Goal: Task Accomplishment & Management: Complete application form

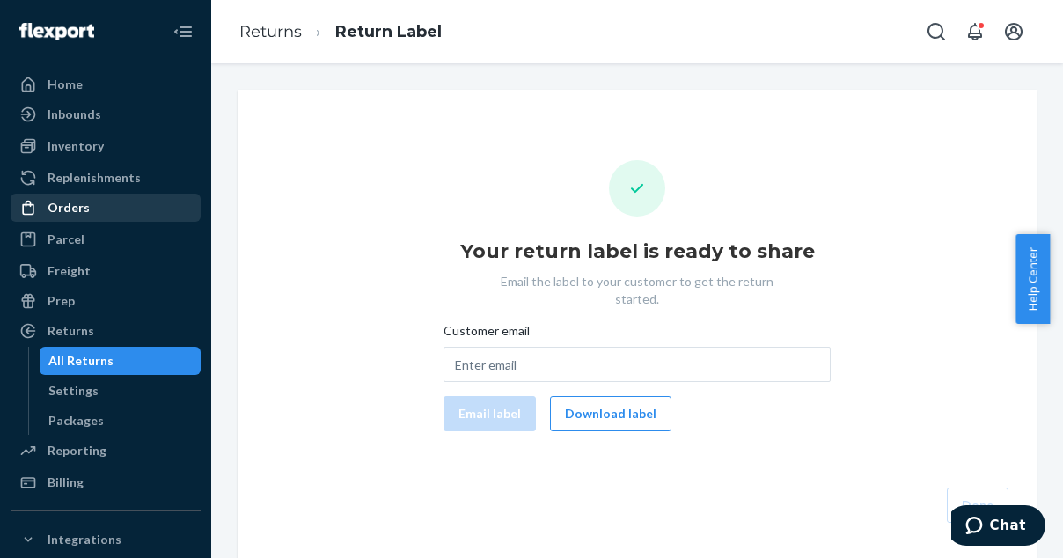
click at [60, 213] on div "Orders" at bounding box center [69, 208] width 42 height 18
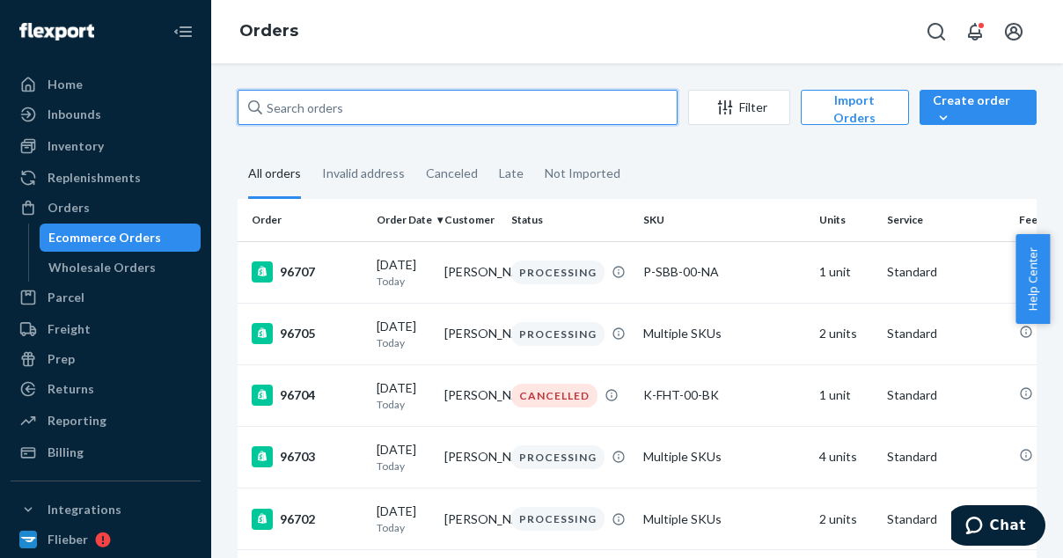
click at [299, 105] on input "text" at bounding box center [458, 107] width 440 height 35
paste input "94792"
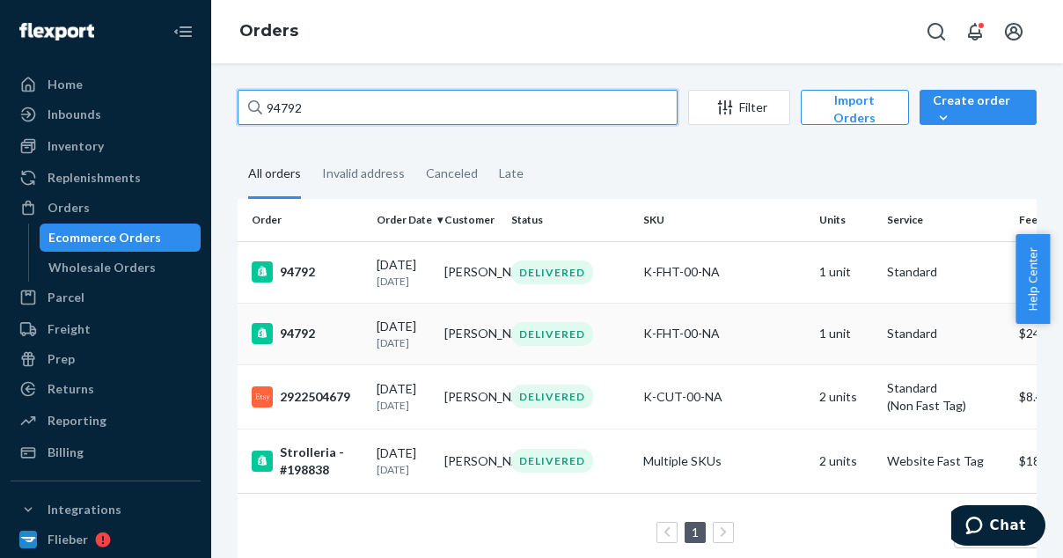
type input "94792"
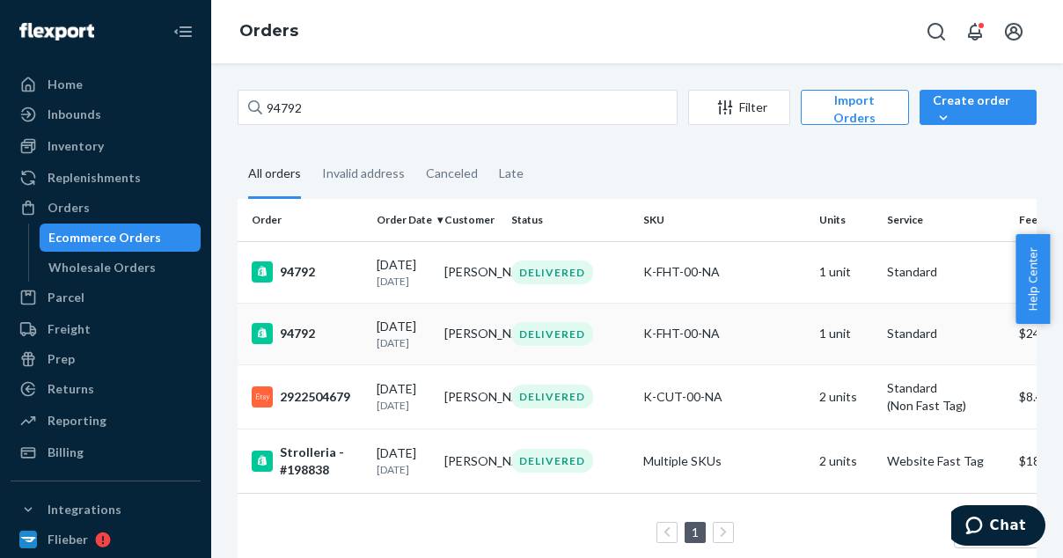
click at [327, 339] on div "94792" at bounding box center [307, 333] width 111 height 21
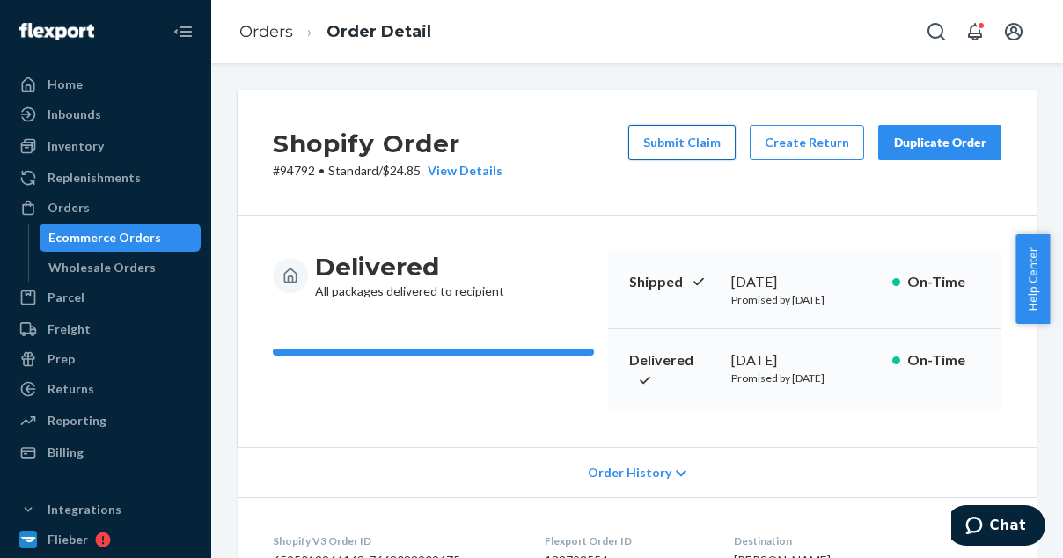
click at [685, 143] on button "Submit Claim" at bounding box center [681, 142] width 107 height 35
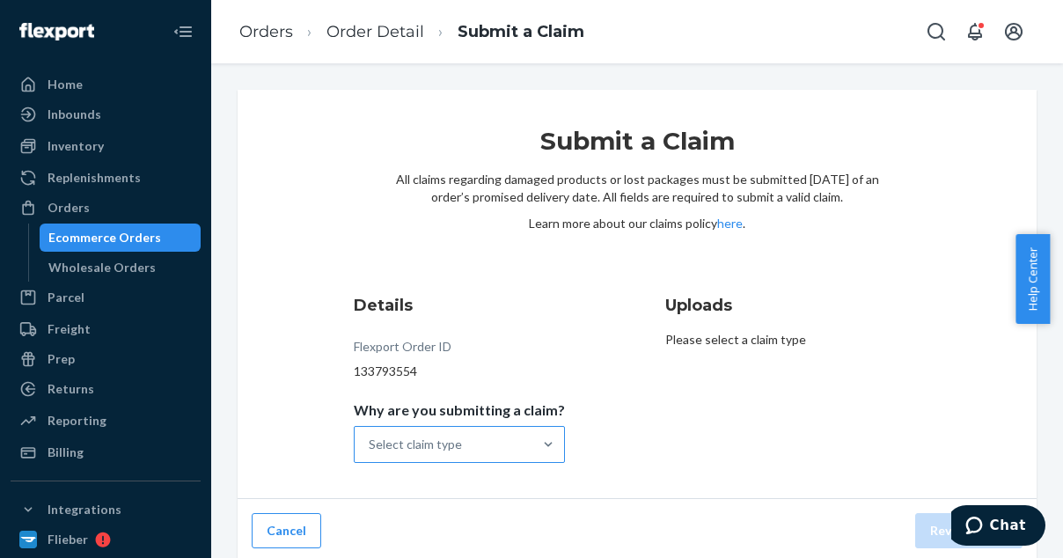
click at [475, 437] on div "Select claim type" at bounding box center [444, 444] width 178 height 35
click at [371, 437] on input "Why are you submitting a claim? Select claim type" at bounding box center [370, 445] width 2 height 18
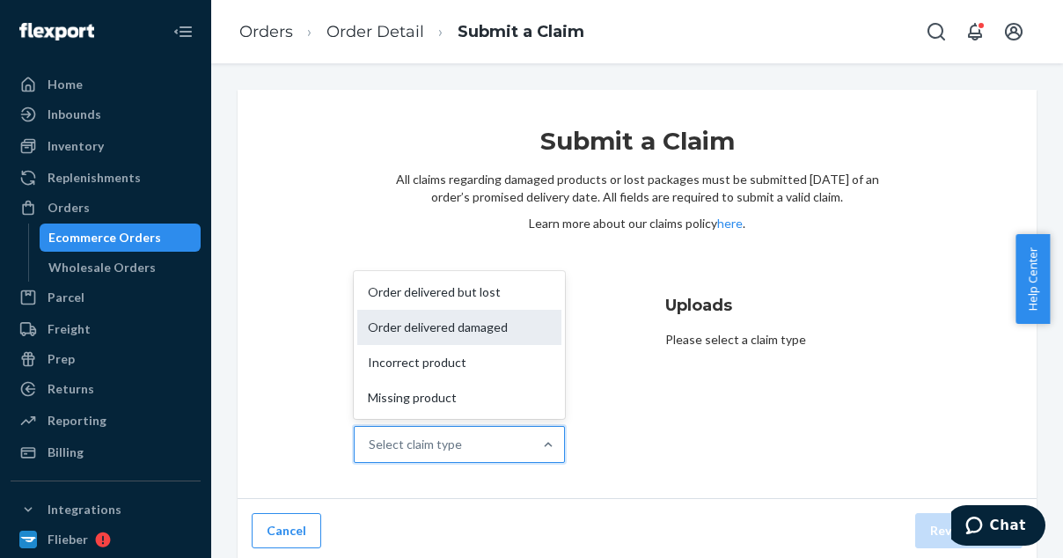
click at [459, 330] on div "Order delivered damaged" at bounding box center [459, 327] width 204 height 35
click at [371, 436] on input "Why are you submitting a claim? option Order delivered damaged focused, 2 of 4.…" at bounding box center [370, 445] width 2 height 18
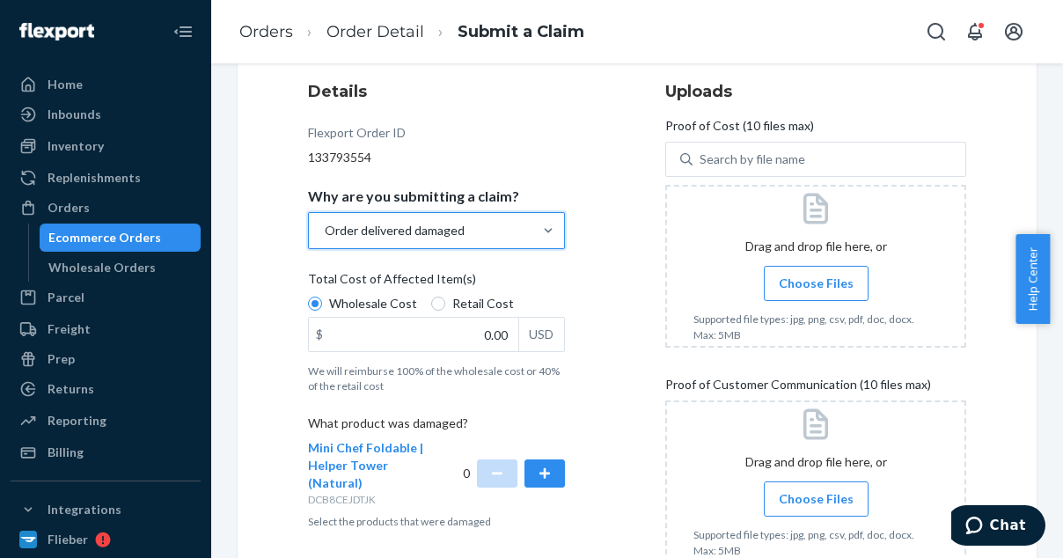
scroll to position [215, 0]
click at [437, 302] on input "Retail Cost" at bounding box center [438, 303] width 14 height 14
radio input "true"
radio input "false"
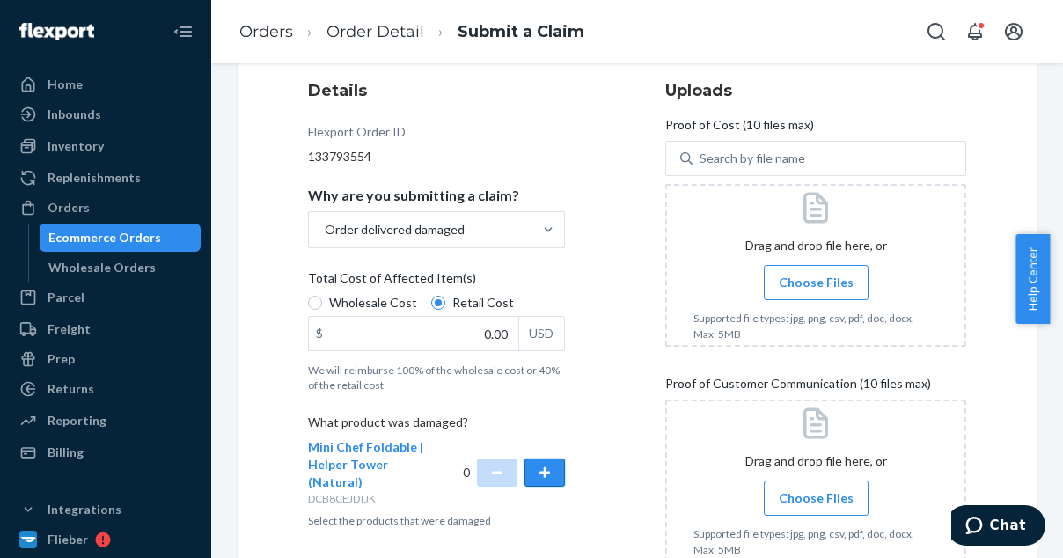
click at [539, 463] on button "button" at bounding box center [545, 473] width 40 height 28
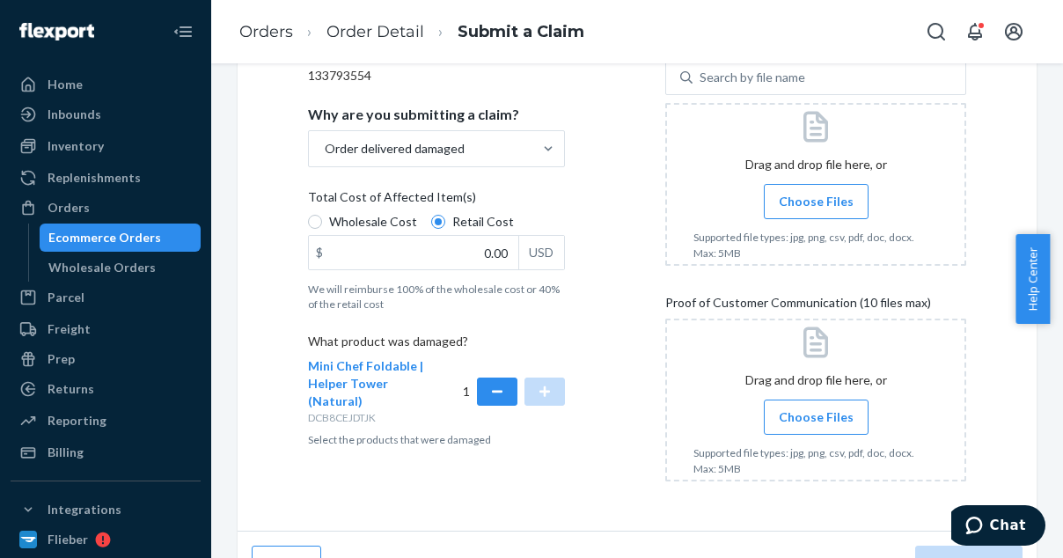
click at [807, 410] on span "Choose Files" at bounding box center [816, 417] width 75 height 18
click at [816, 410] on input "Choose Files" at bounding box center [816, 417] width 1 height 19
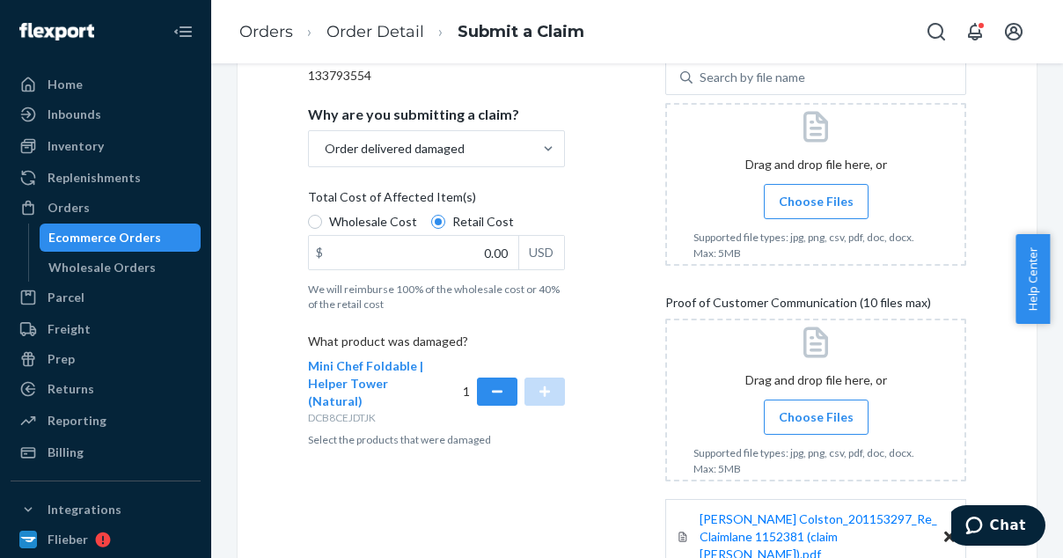
click at [781, 200] on span "Choose Files" at bounding box center [816, 202] width 75 height 18
click at [816, 200] on input "Choose Files" at bounding box center [816, 201] width 1 height 19
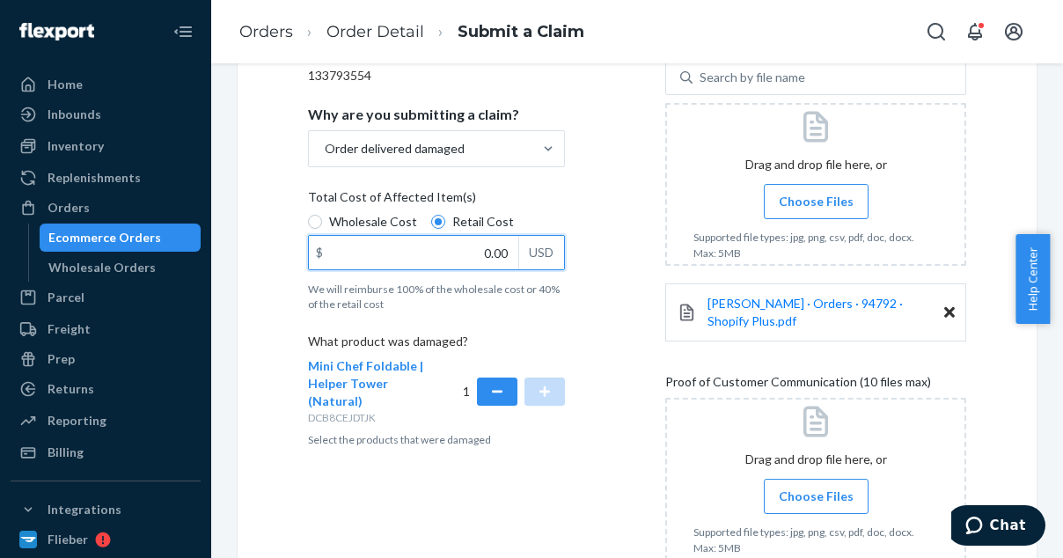
click at [474, 248] on input "0.00" at bounding box center [413, 252] width 209 height 33
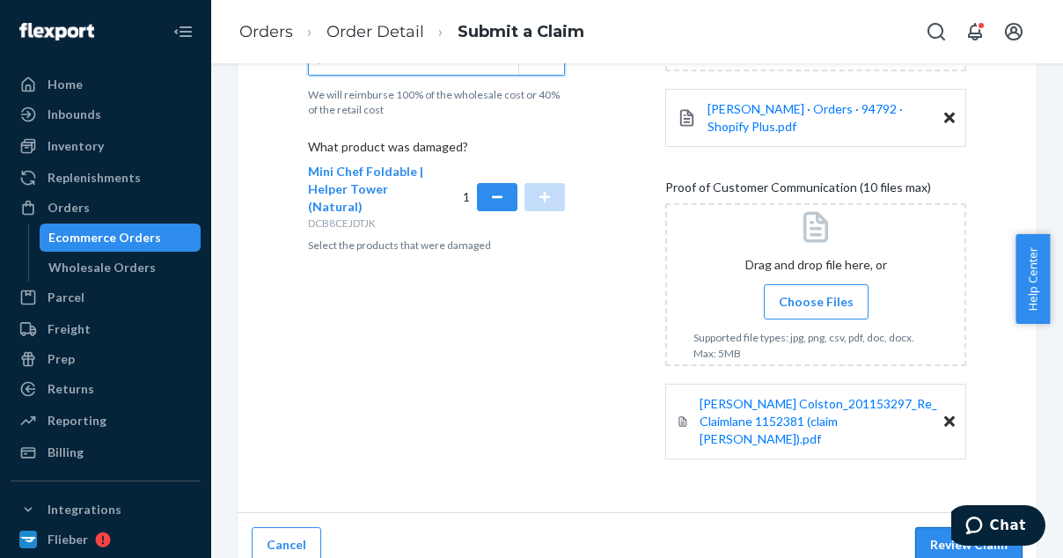
type input "239.00"
click at [931, 530] on button "Review Claim" at bounding box center [968, 544] width 107 height 35
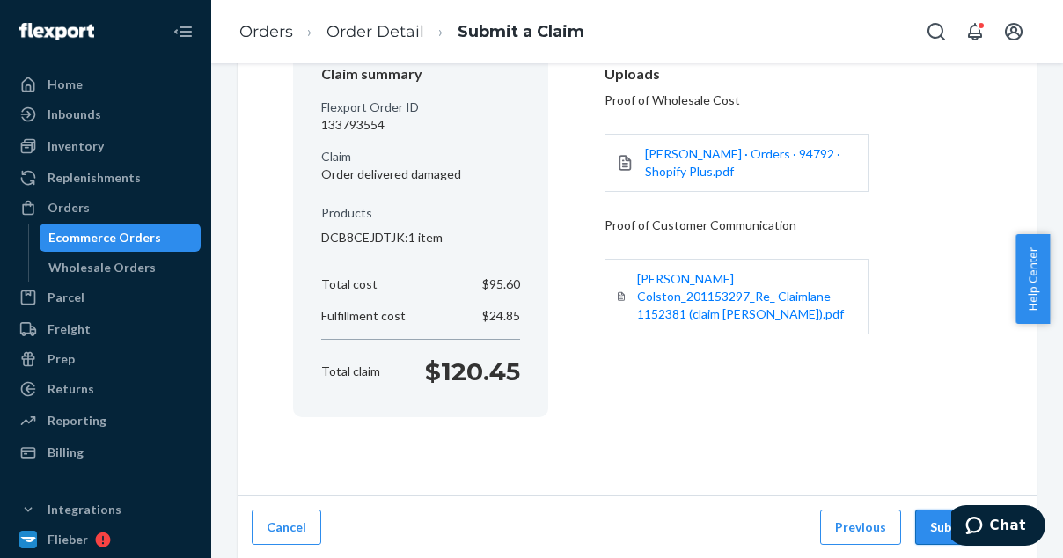
click at [932, 531] on button "Submit Claim" at bounding box center [968, 527] width 107 height 35
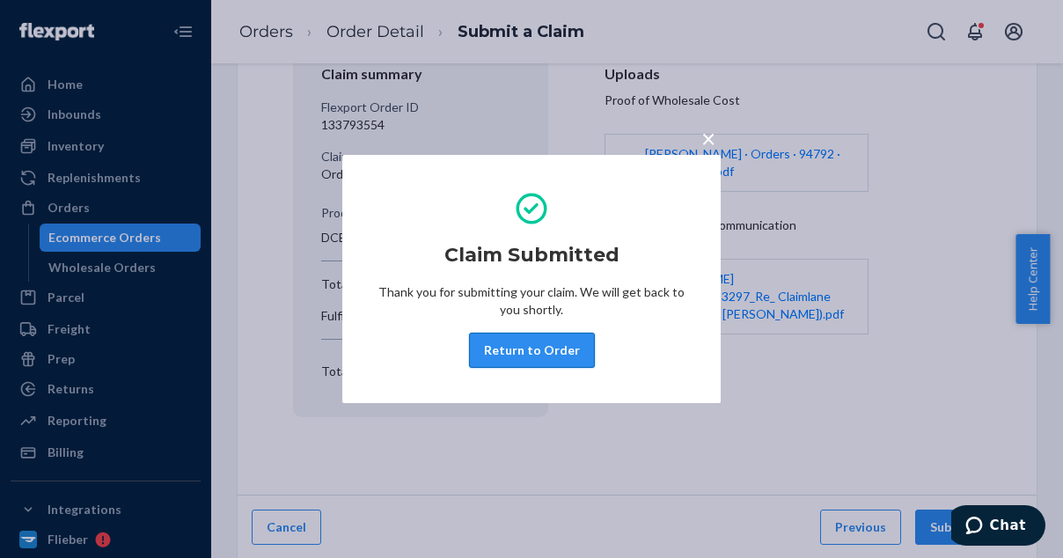
click at [562, 358] on button "Return to Order" at bounding box center [532, 350] width 126 height 35
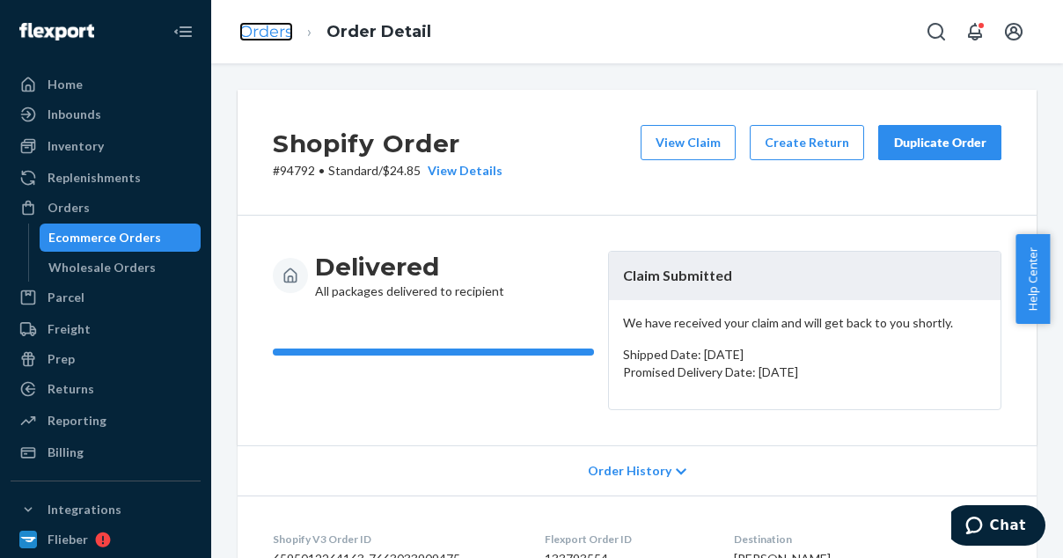
click at [278, 34] on link "Orders" at bounding box center [266, 31] width 54 height 19
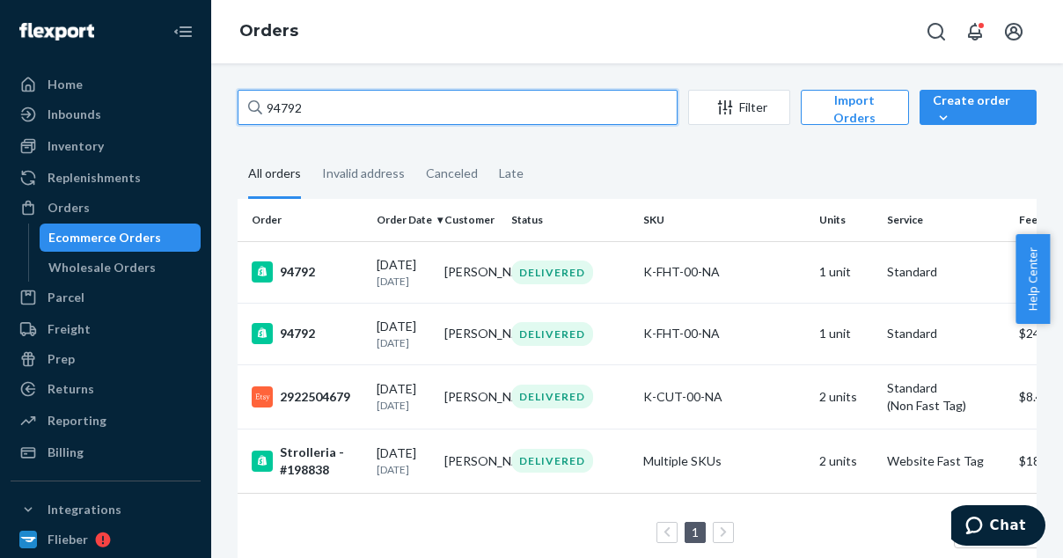
drag, startPoint x: 312, startPoint y: 110, endPoint x: 219, endPoint y: 110, distance: 92.4
click at [219, 110] on div "94792 Filter Import Orders Create order Ecommerce order Removal order All order…" at bounding box center [637, 310] width 852 height 495
paste input "5053"
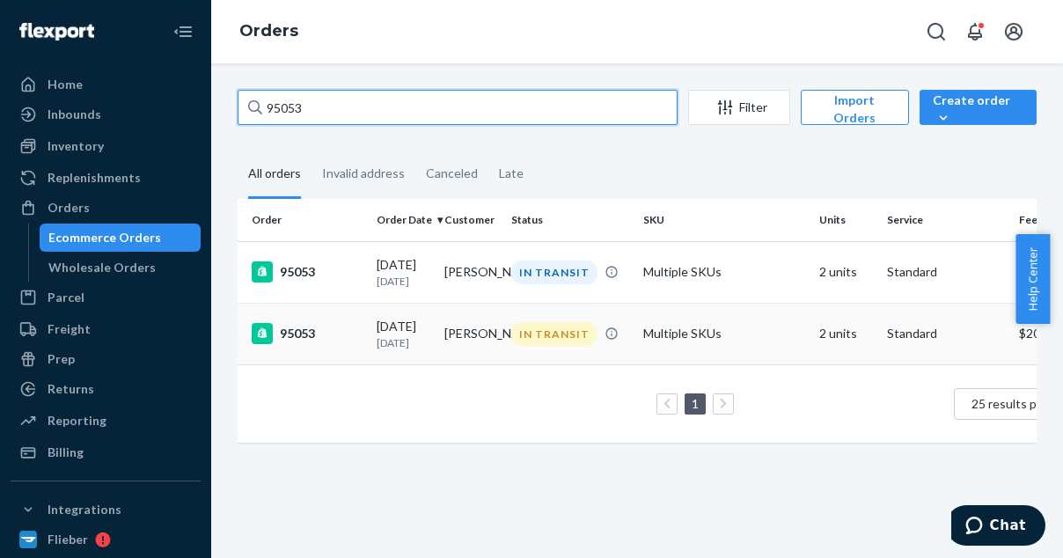
type input "95053"
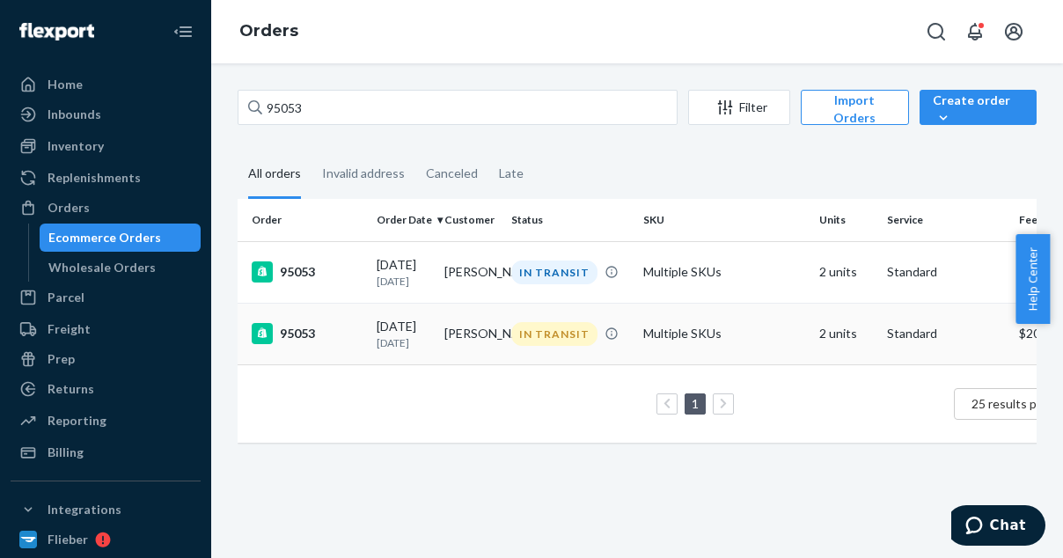
click at [277, 341] on div "95053" at bounding box center [307, 333] width 111 height 21
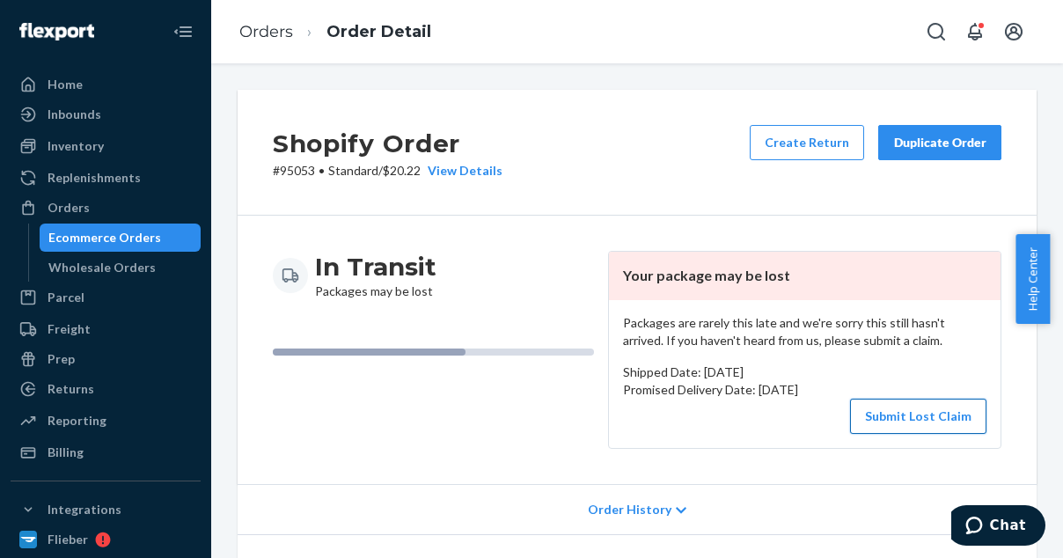
click at [931, 419] on button "Submit Lost Claim" at bounding box center [918, 416] width 136 height 35
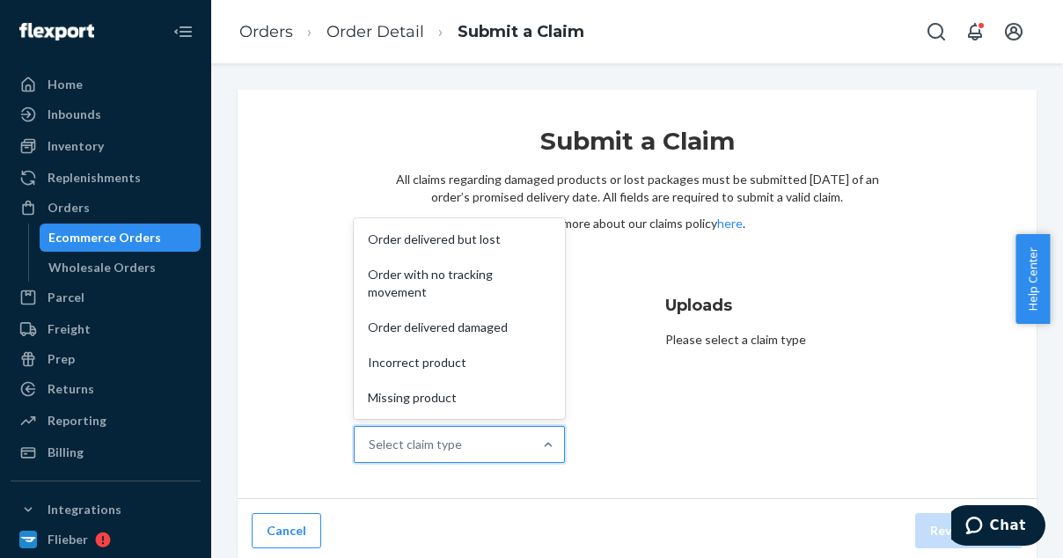
click at [456, 439] on div "Select claim type" at bounding box center [415, 445] width 93 height 18
click at [371, 439] on input "Why are you submitting a claim? option Order delivered but lost focused, 1 of 5…" at bounding box center [370, 445] width 2 height 18
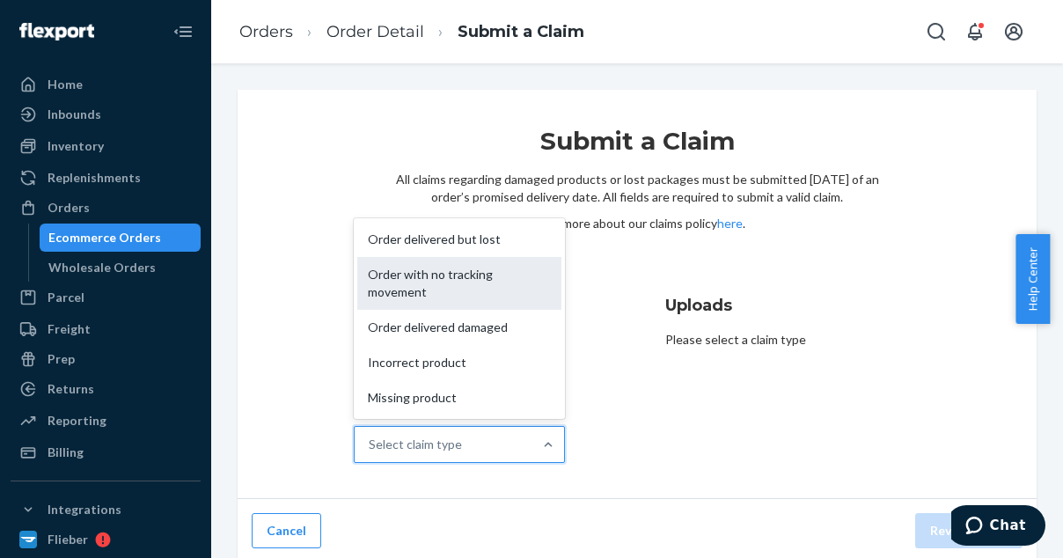
click at [407, 291] on div "Order with no tracking movement" at bounding box center [459, 283] width 204 height 53
click at [371, 436] on input "Why are you submitting a claim? option Order with no tracking movement focused,…" at bounding box center [370, 445] width 2 height 18
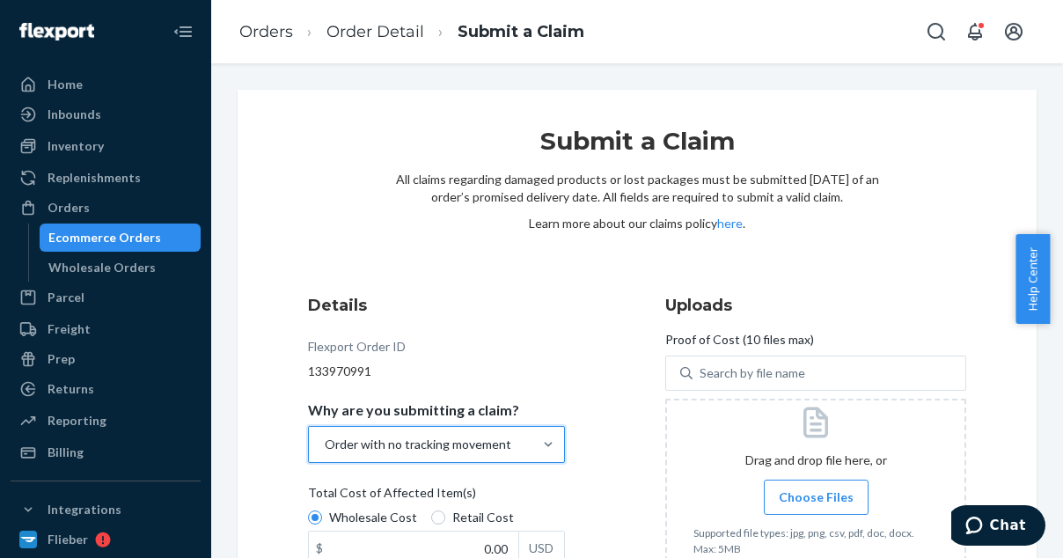
scroll to position [148, 0]
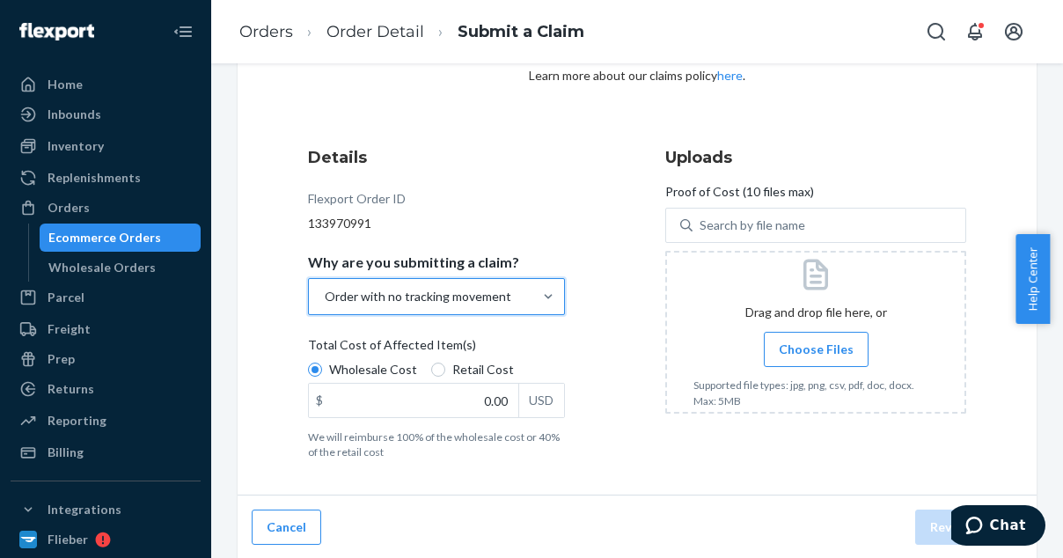
click at [427, 358] on span "Total Cost of Affected Item(s)" at bounding box center [392, 348] width 168 height 25
click at [322, 363] on input "Wholesale Cost" at bounding box center [315, 370] width 14 height 14
click at [436, 370] on input "Retail Cost" at bounding box center [438, 370] width 14 height 14
radio input "true"
radio input "false"
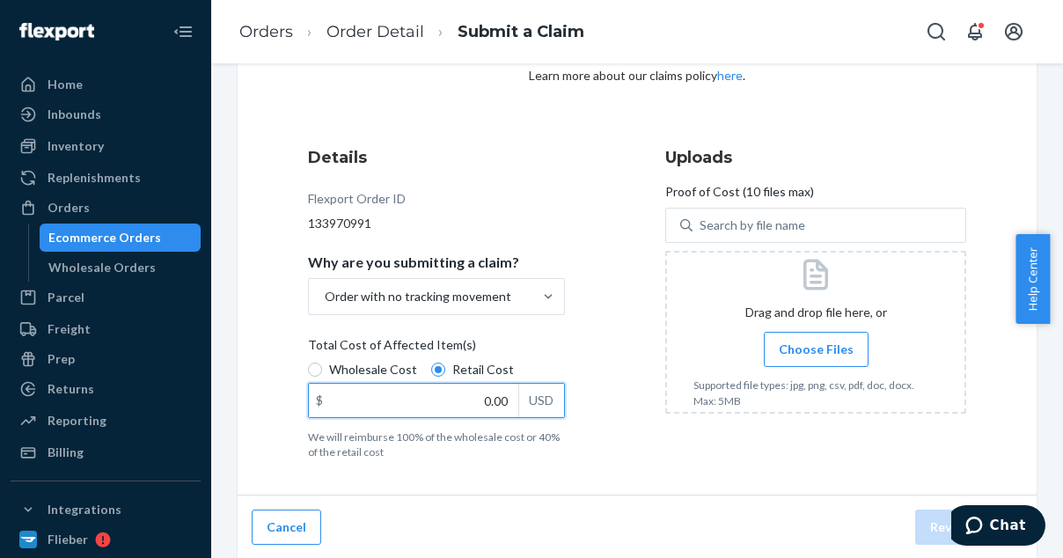
click at [473, 411] on input "0.00" at bounding box center [413, 400] width 209 height 33
type input "243.00"
click at [795, 364] on label "Choose Files" at bounding box center [816, 349] width 105 height 35
click at [816, 359] on input "Choose Files" at bounding box center [816, 349] width 1 height 19
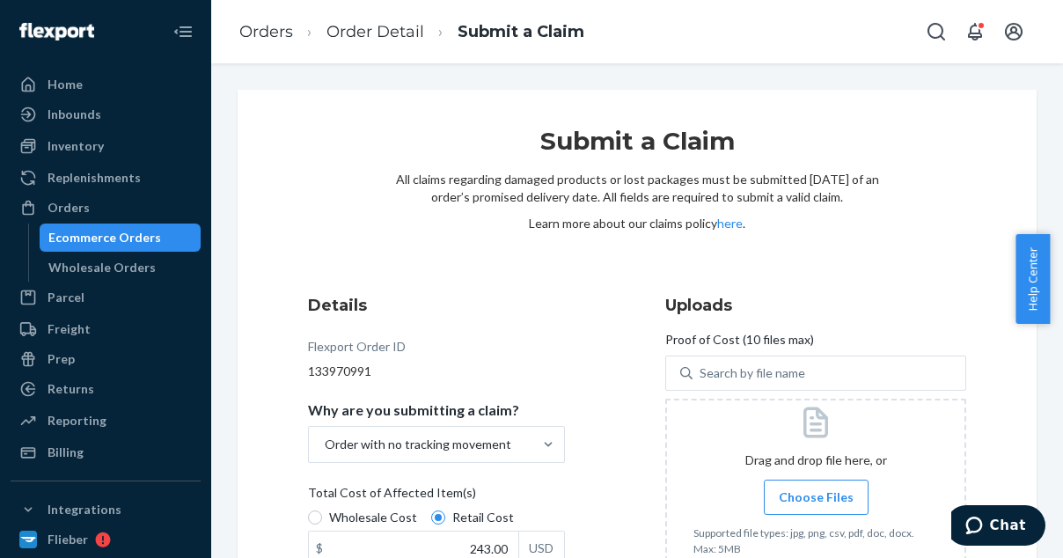
scroll to position [195, 0]
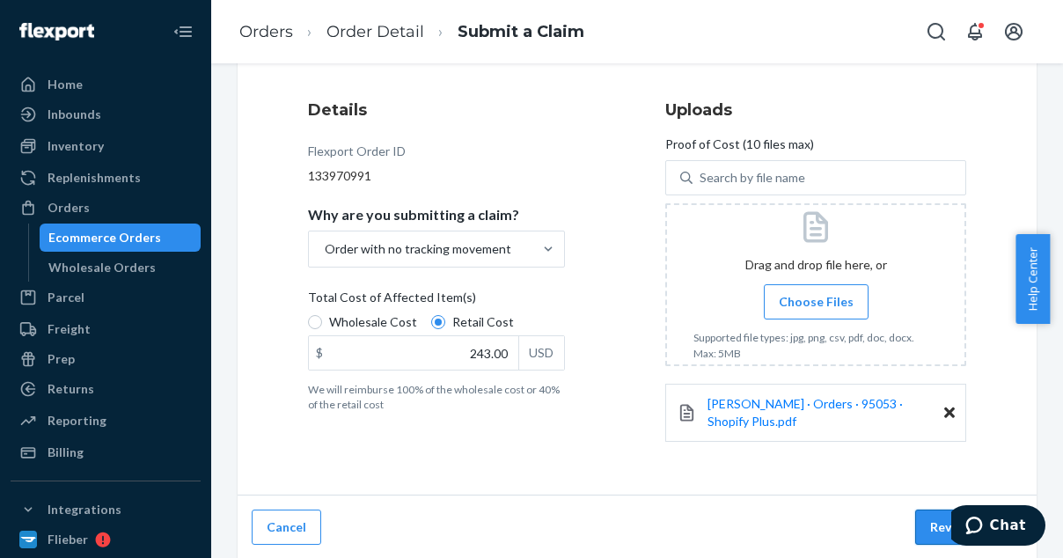
click at [931, 523] on button "Review Claim" at bounding box center [968, 527] width 107 height 35
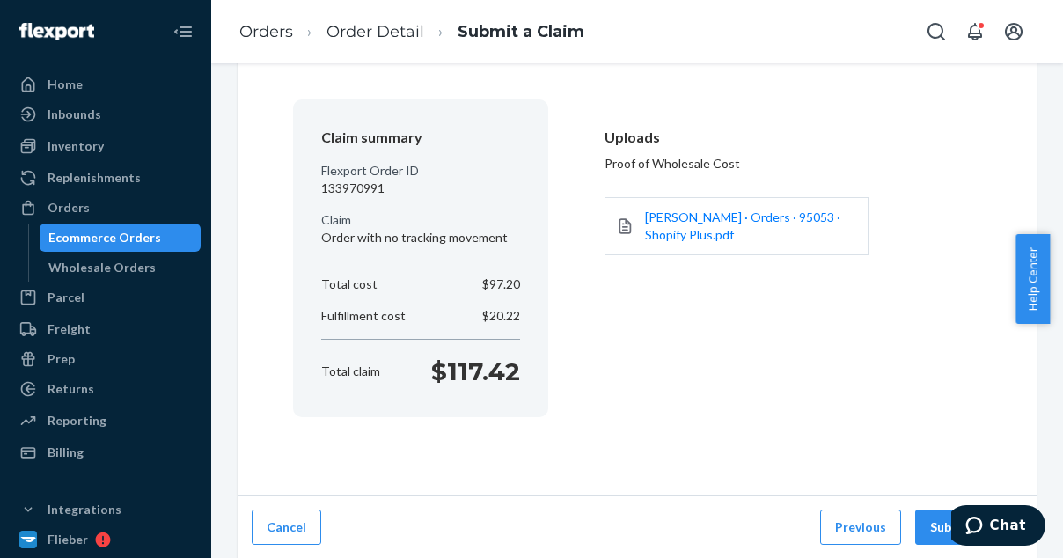
click at [931, 523] on button "Submit Claim" at bounding box center [968, 527] width 107 height 35
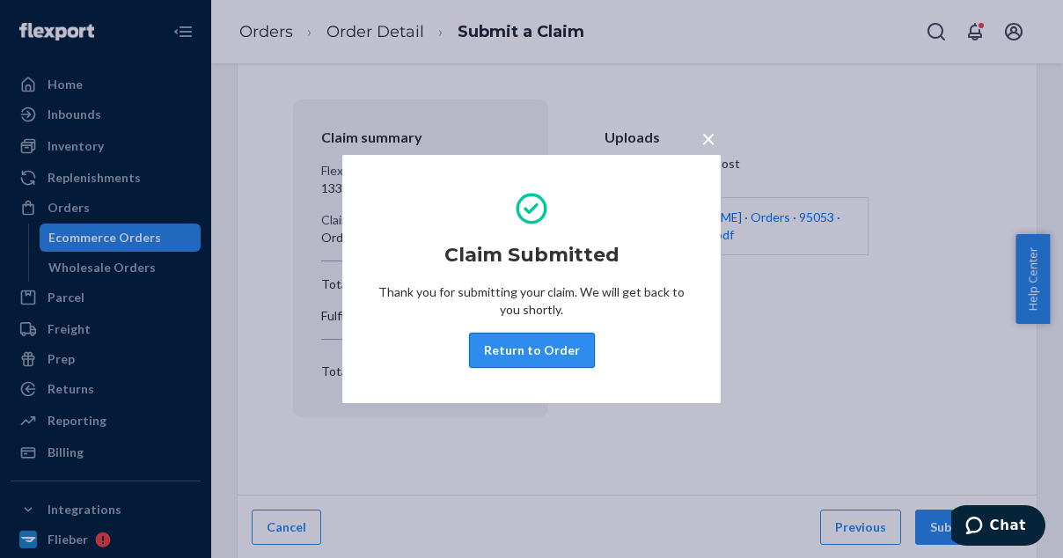
click at [544, 354] on button "Return to Order" at bounding box center [532, 350] width 126 height 35
